Goal: Transaction & Acquisition: Purchase product/service

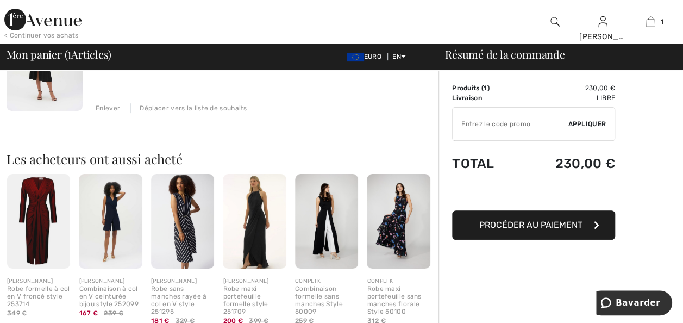
scroll to position [163, 0]
click at [323, 227] on img at bounding box center [326, 220] width 63 height 95
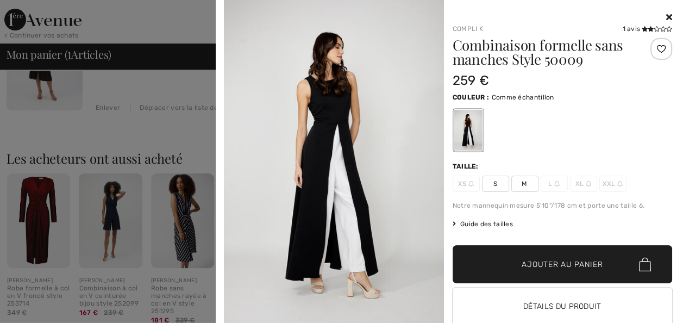
click at [666, 17] on icon at bounding box center [669, 17] width 6 height 9
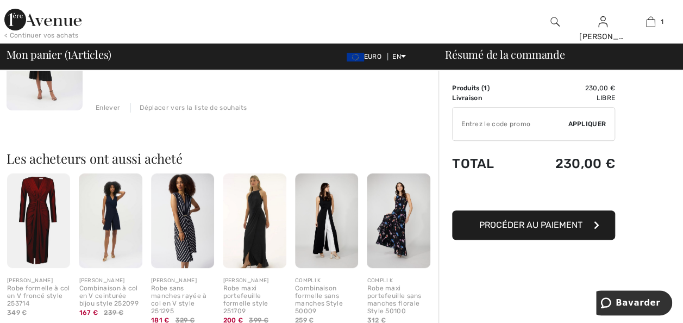
click at [184, 233] on img at bounding box center [182, 220] width 63 height 95
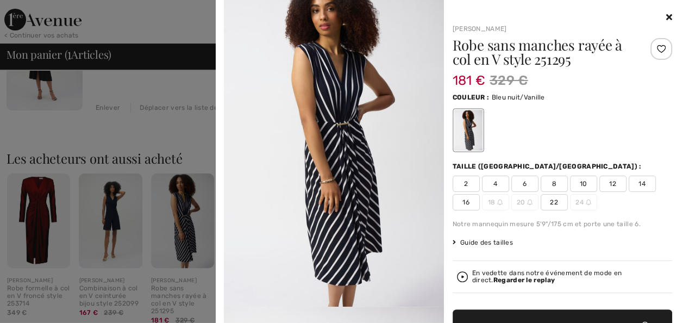
scroll to position [0, 0]
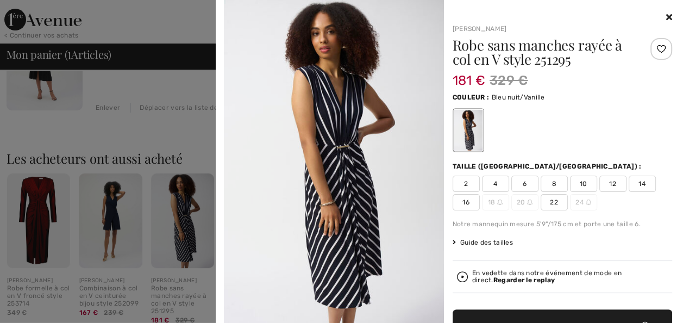
click at [352, 162] on img at bounding box center [334, 164] width 220 height 329
click at [666, 14] on icon at bounding box center [669, 17] width 6 height 9
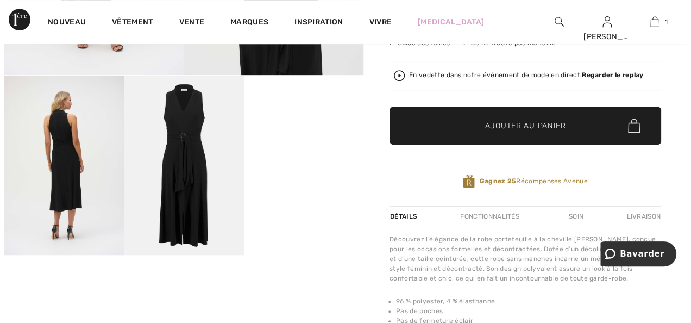
scroll to position [272, 0]
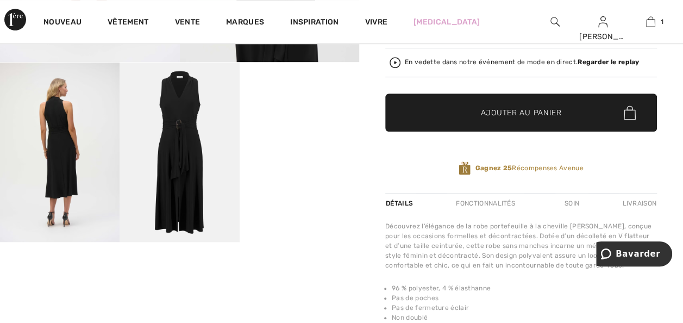
click at [64, 140] on img at bounding box center [60, 152] width 120 height 179
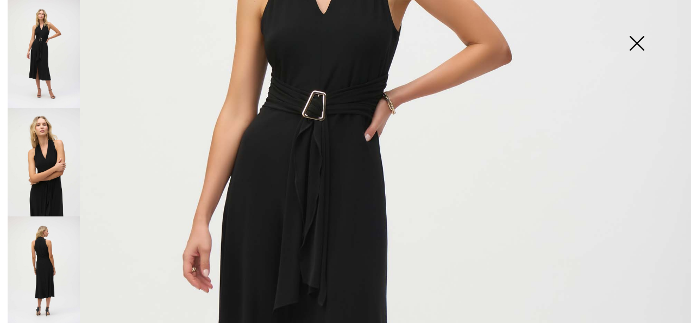
click at [328, 116] on img at bounding box center [345, 246] width 691 height 1036
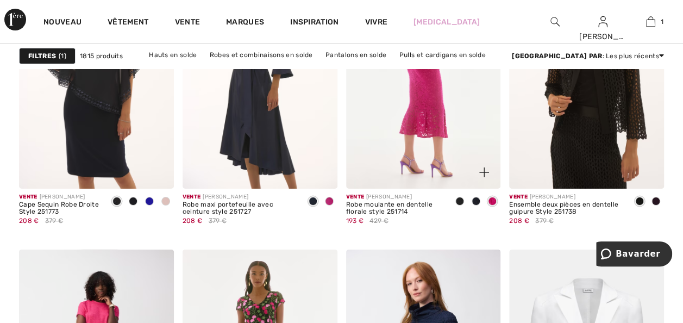
scroll to position [4077, 0]
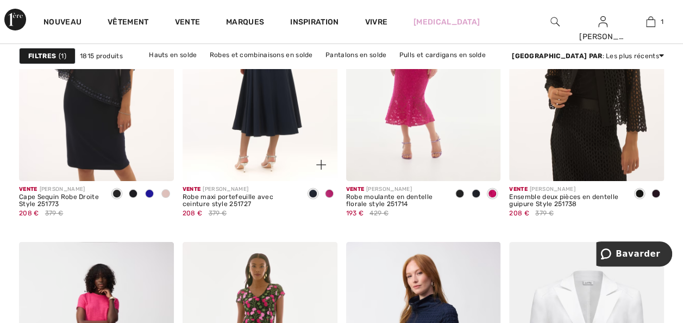
click at [248, 121] on img at bounding box center [260, 64] width 155 height 232
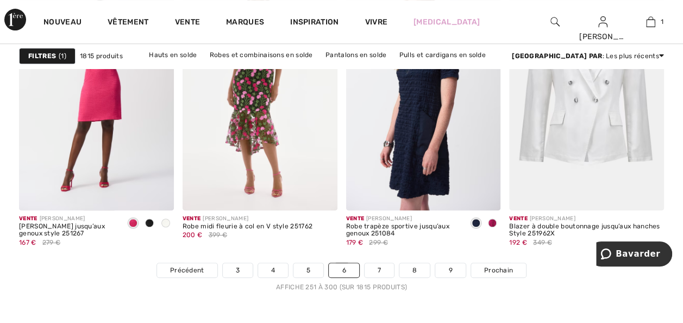
scroll to position [4349, 0]
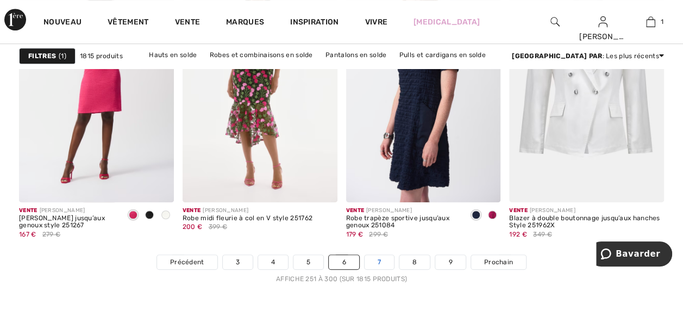
click at [383, 263] on link "7" at bounding box center [379, 262] width 29 height 14
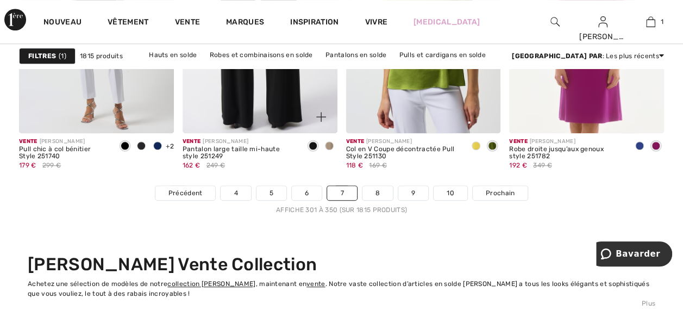
scroll to position [4457, 0]
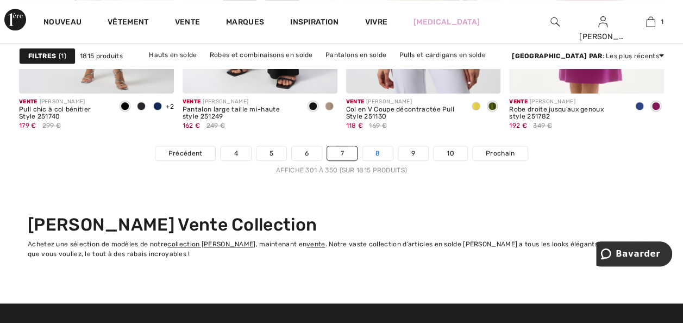
click at [371, 153] on link "8" at bounding box center [378, 153] width 30 height 14
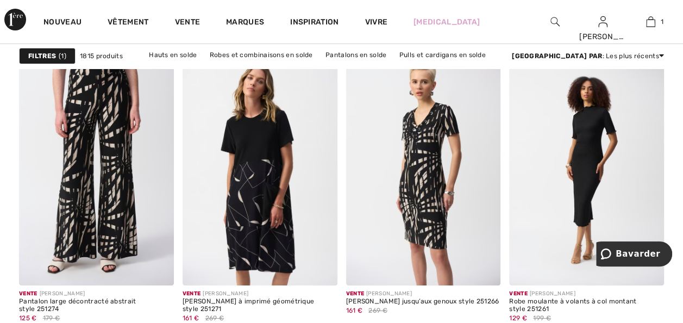
scroll to position [2011, 0]
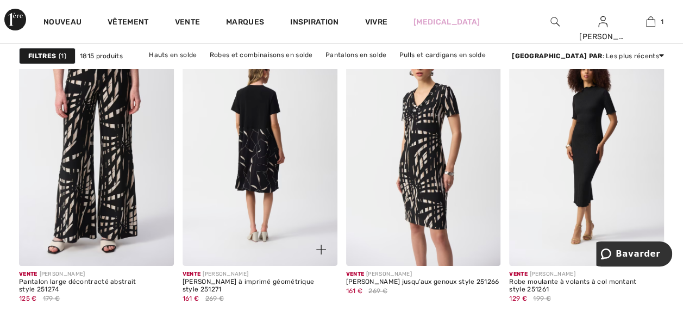
click at [249, 161] on img at bounding box center [260, 150] width 155 height 232
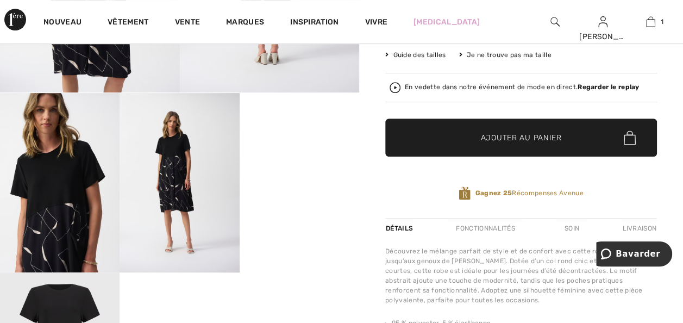
scroll to position [272, 0]
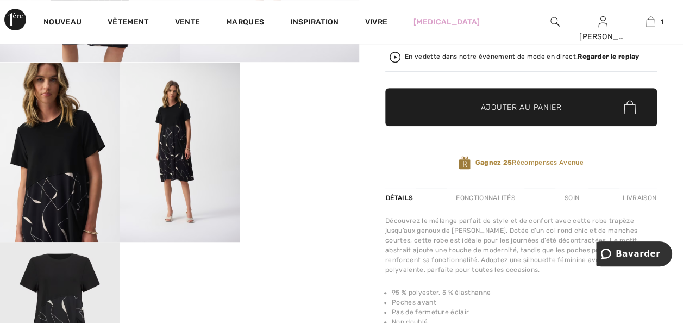
click at [316, 122] on video "Votre navigateur ne prend pas en charge la balise vidéo." at bounding box center [300, 93] width 120 height 60
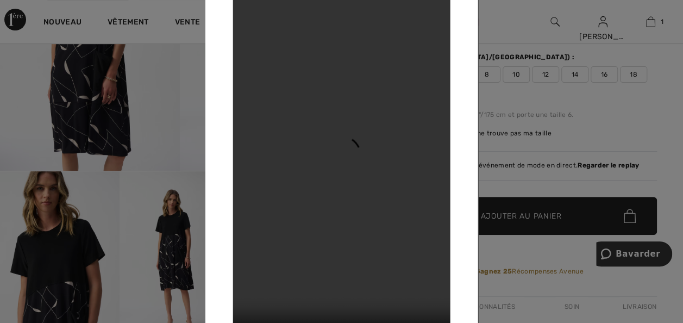
scroll to position [109, 0]
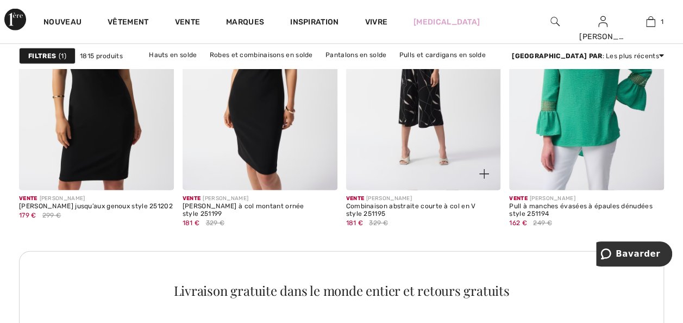
scroll to position [3316, 0]
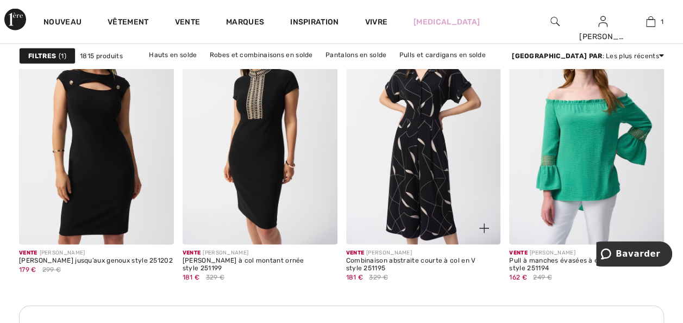
click at [430, 146] on img at bounding box center [423, 129] width 155 height 232
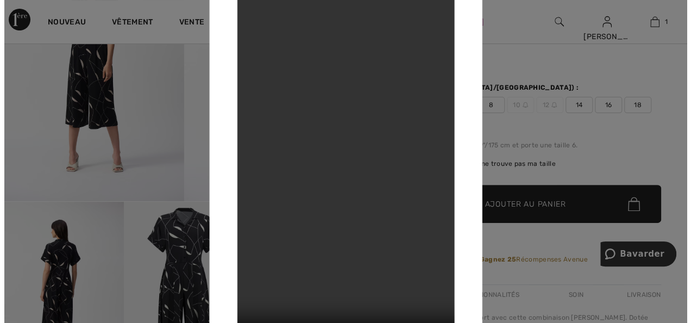
scroll to position [109, 0]
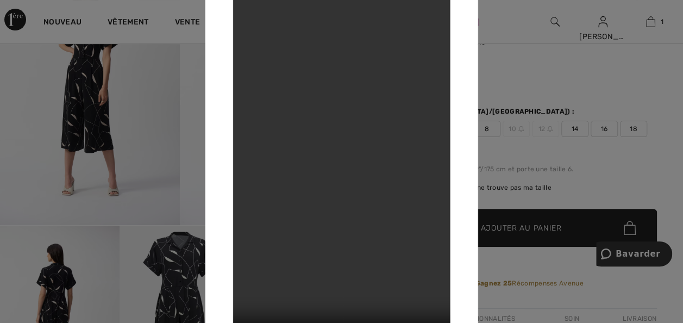
click at [392, 90] on video "Votre navigateur ne prend pas en charge la balise vidéo." at bounding box center [341, 161] width 217 height 386
click at [556, 90] on div at bounding box center [341, 161] width 683 height 323
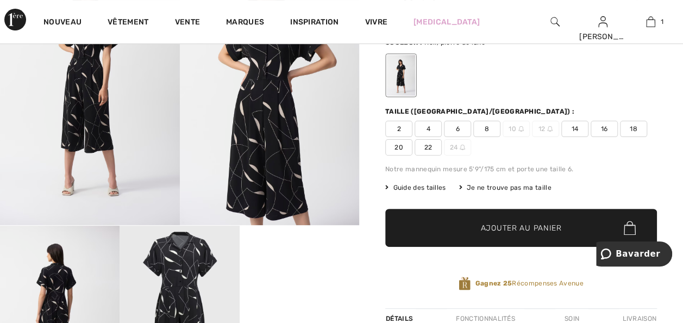
click at [258, 144] on img at bounding box center [270, 90] width 180 height 269
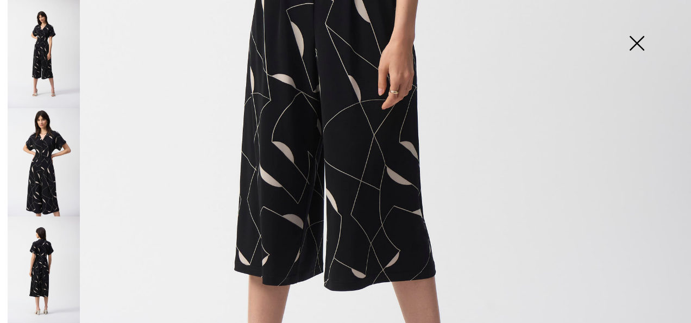
scroll to position [489, 0]
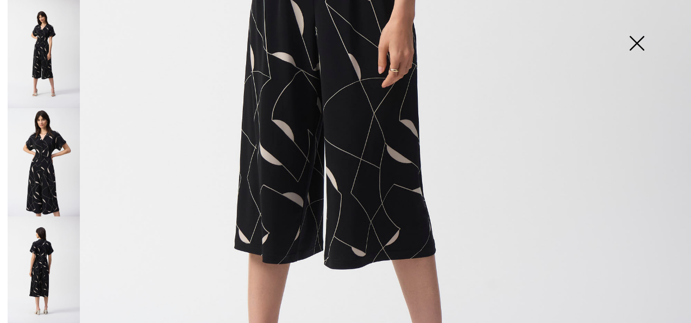
click at [48, 163] on img at bounding box center [44, 162] width 72 height 108
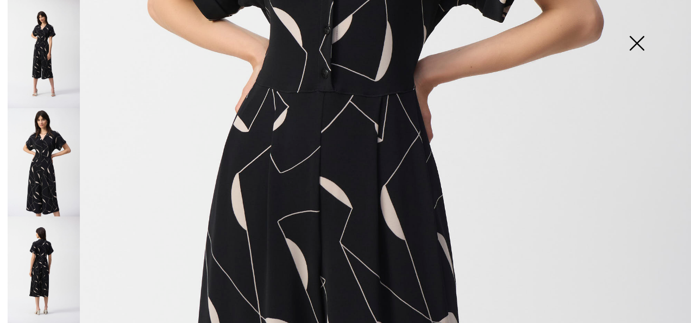
scroll to position [211, 0]
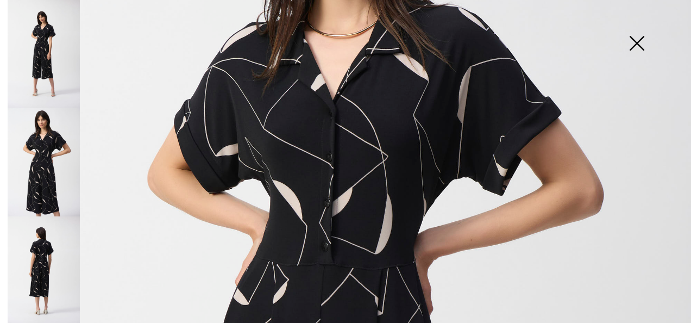
click at [34, 246] on img at bounding box center [44, 270] width 72 height 108
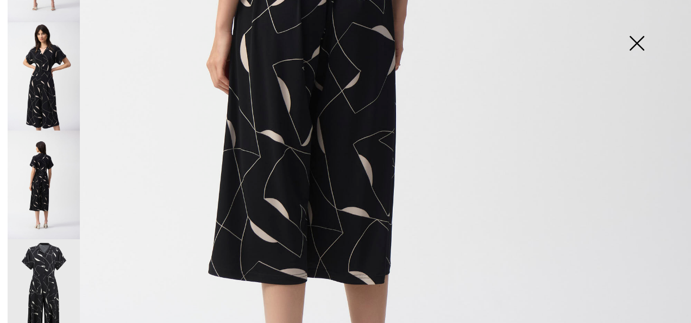
scroll to position [95, 0]
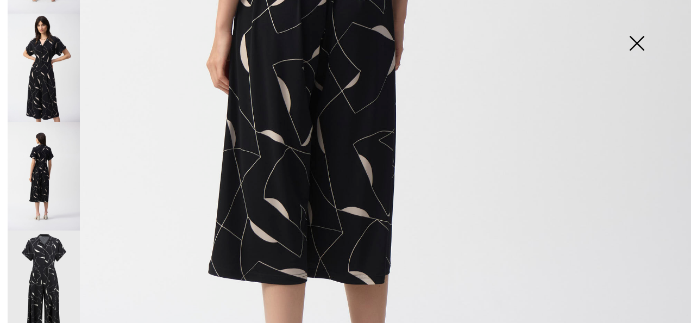
click at [50, 234] on img at bounding box center [44, 284] width 72 height 108
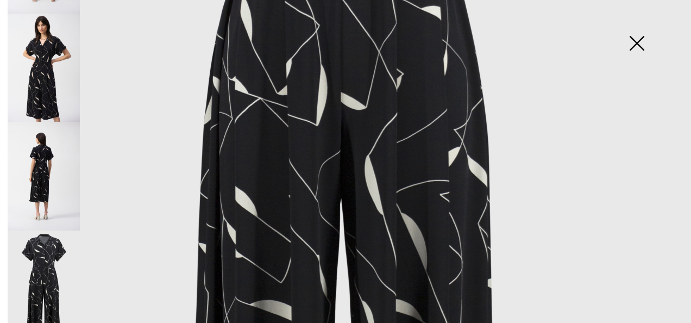
scroll to position [266, 0]
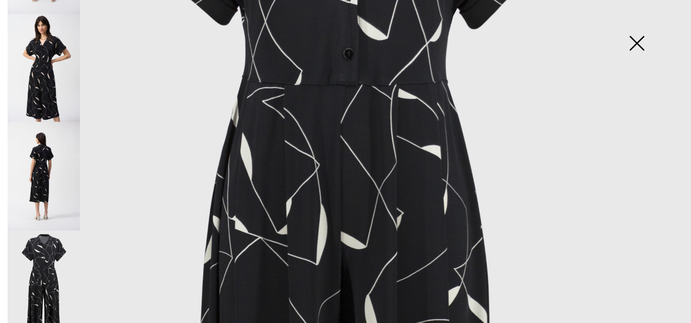
click at [49, 60] on img at bounding box center [44, 68] width 72 height 108
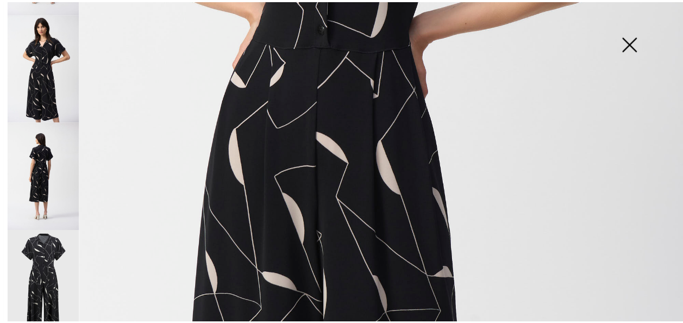
scroll to position [429, 0]
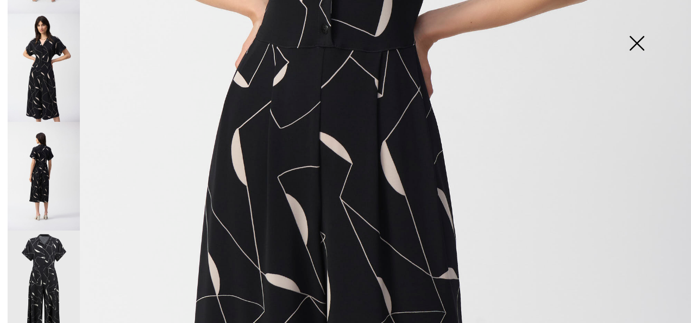
click at [637, 38] on img at bounding box center [637, 44] width 54 height 56
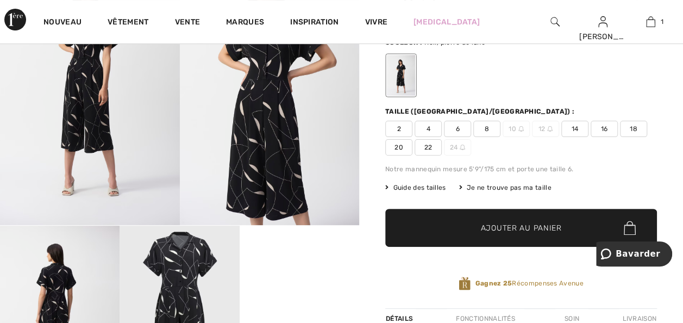
click at [434, 188] on font "Guide des tailles" at bounding box center [419, 188] width 53 height 8
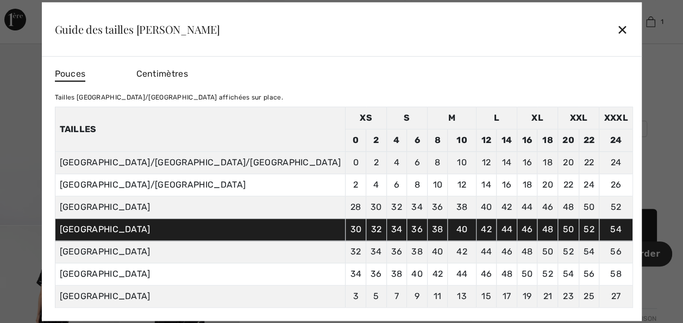
drag, startPoint x: 515, startPoint y: 33, endPoint x: 522, endPoint y: 44, distance: 13.1
click at [617, 33] on div "✕" at bounding box center [622, 29] width 11 height 23
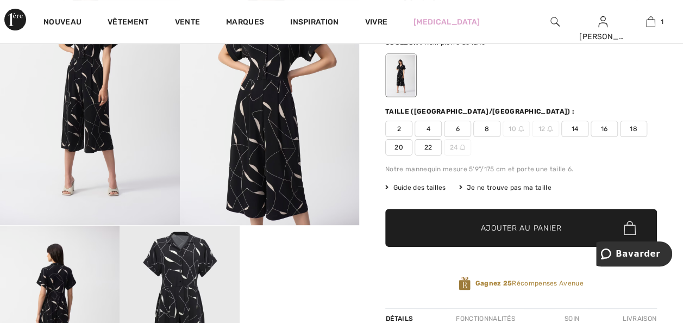
click at [604, 127] on span "16" at bounding box center [604, 129] width 27 height 16
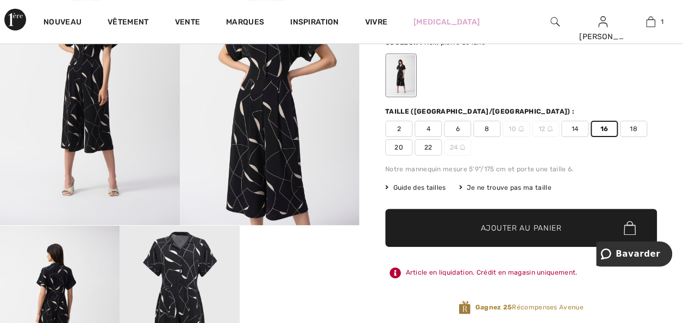
click at [528, 232] on span "Ajouter au panier" at bounding box center [521, 227] width 81 height 11
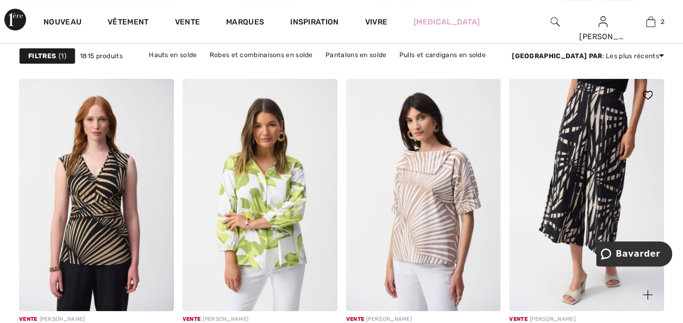
scroll to position [4186, 0]
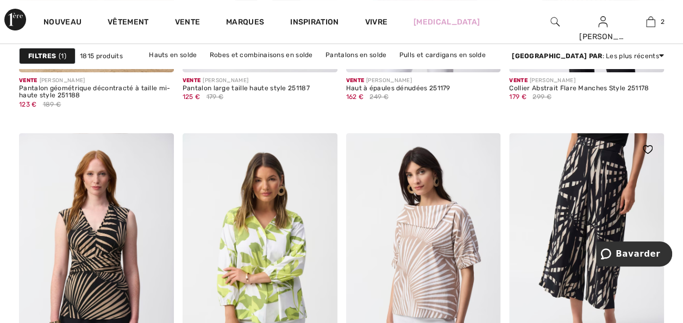
click at [604, 172] on img at bounding box center [586, 249] width 155 height 232
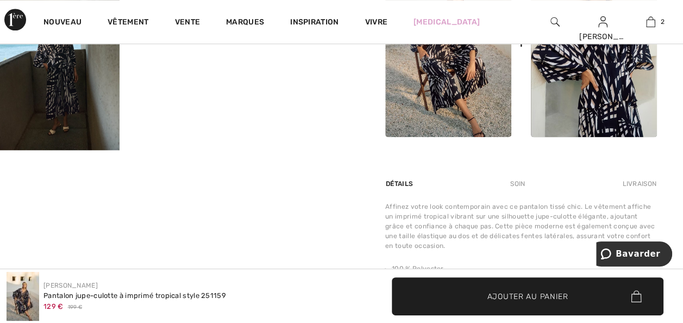
scroll to position [326, 0]
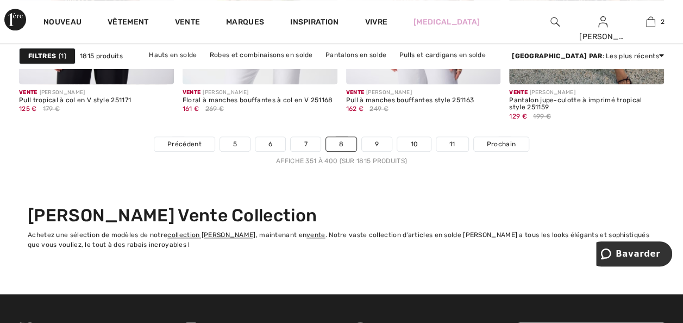
scroll to position [4512, 0]
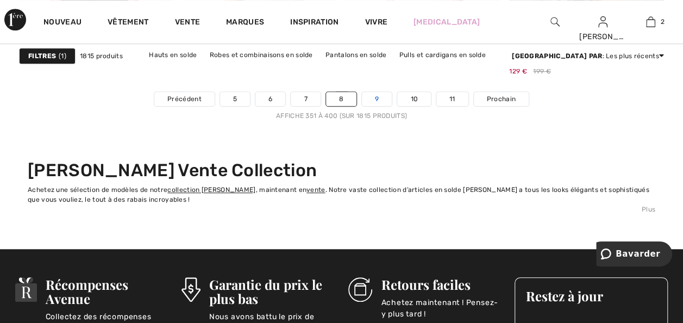
click at [371, 97] on link "9" at bounding box center [377, 99] width 30 height 14
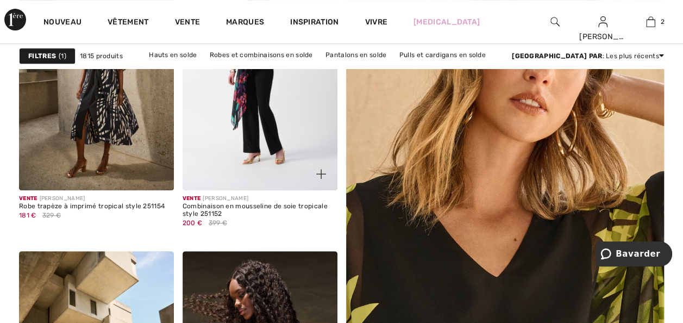
scroll to position [163, 0]
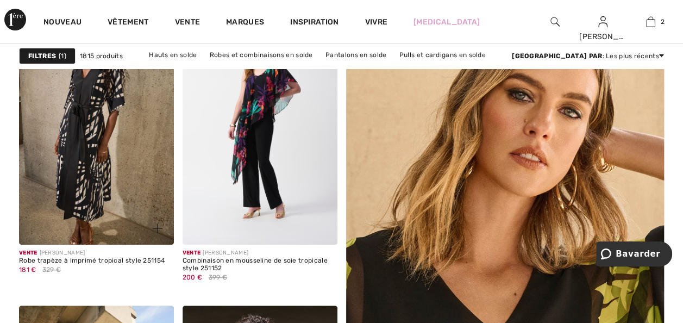
click at [93, 144] on img at bounding box center [96, 129] width 155 height 232
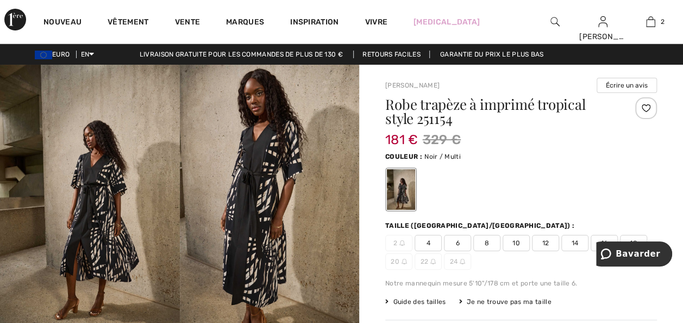
click at [266, 185] on img at bounding box center [270, 200] width 180 height 270
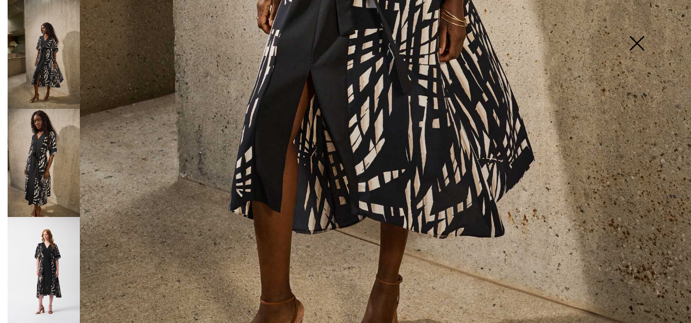
click at [58, 86] on img at bounding box center [44, 54] width 72 height 109
click at [65, 172] on img at bounding box center [44, 163] width 72 height 109
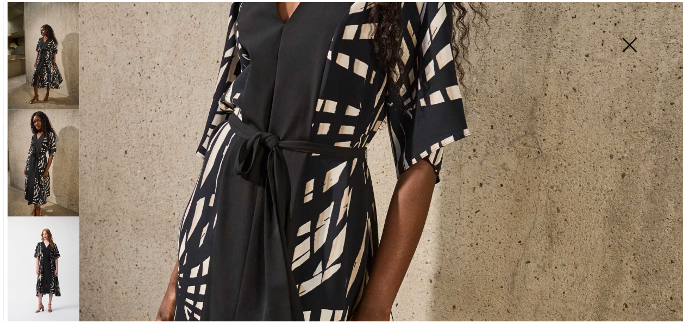
scroll to position [376, 0]
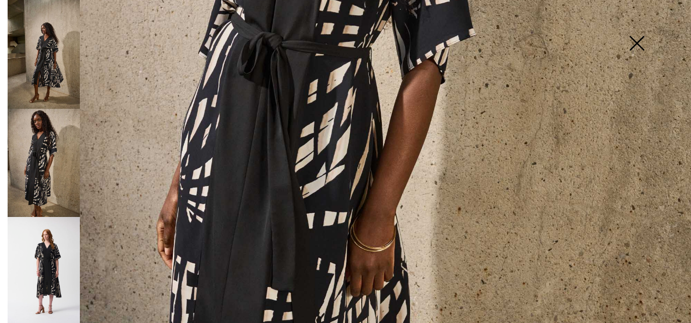
click at [634, 43] on img at bounding box center [637, 44] width 54 height 56
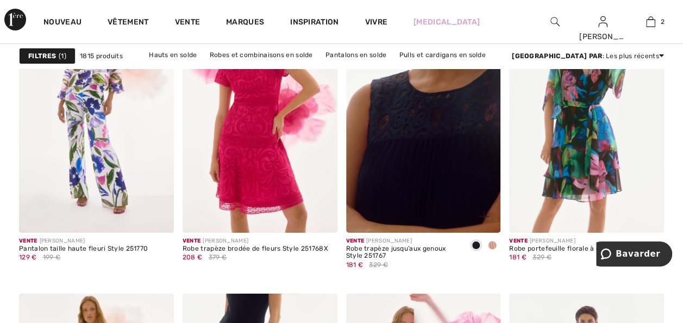
scroll to position [4023, 0]
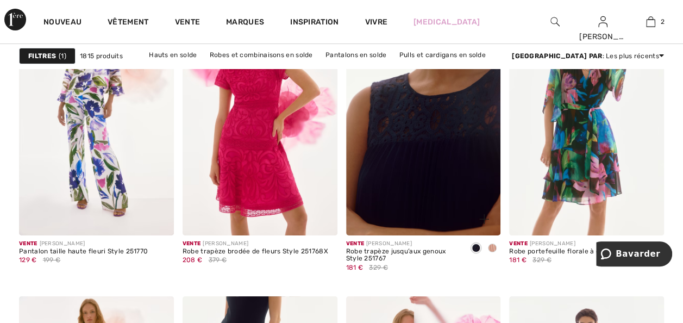
click at [408, 127] on img at bounding box center [423, 119] width 155 height 232
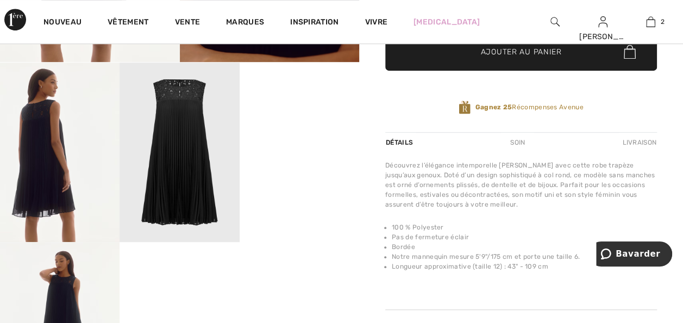
click at [311, 122] on video "Votre navigateur ne prend pas en charge la balise vidéo." at bounding box center [300, 93] width 120 height 60
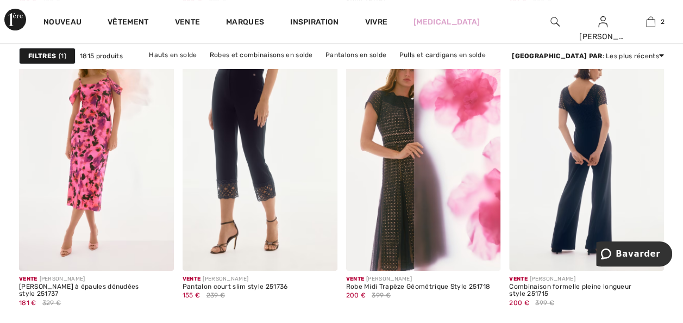
scroll to position [4349, 0]
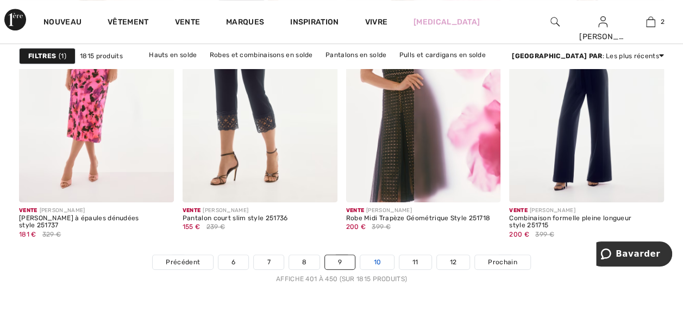
click at [372, 261] on link "10" at bounding box center [377, 262] width 34 height 14
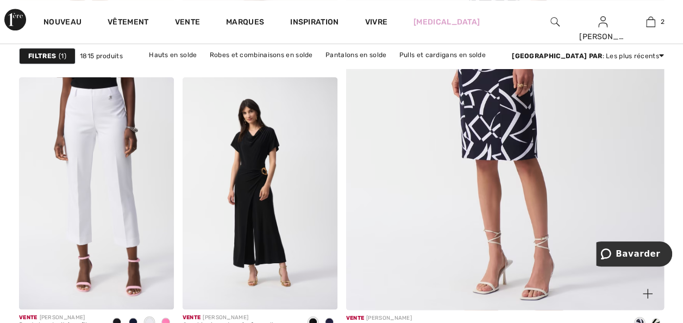
scroll to position [381, 0]
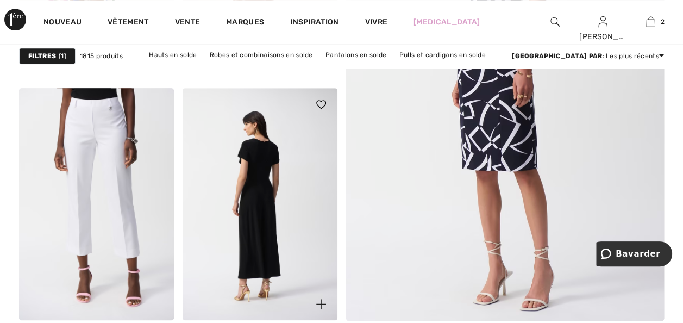
click at [254, 198] on img at bounding box center [260, 204] width 155 height 232
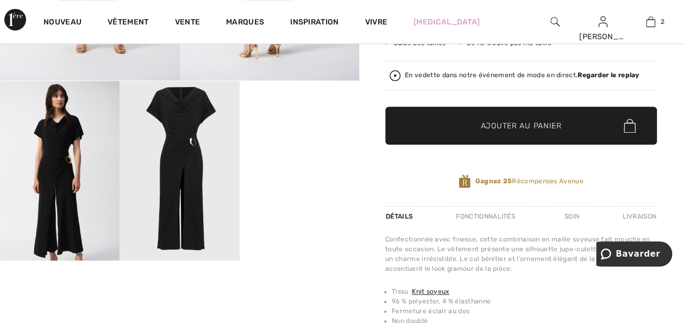
scroll to position [272, 0]
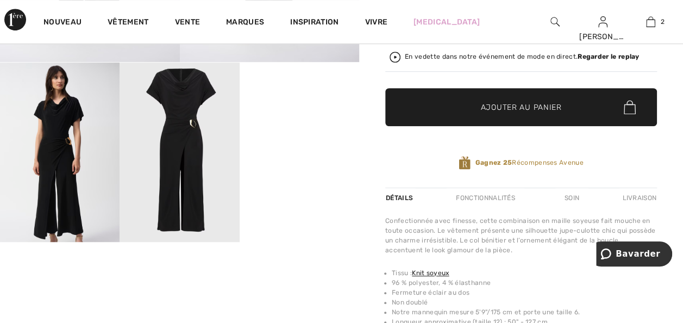
click at [328, 122] on video "Votre navigateur ne prend pas en charge la balise vidéo." at bounding box center [300, 93] width 120 height 60
